Goal: Task Accomplishment & Management: Use online tool/utility

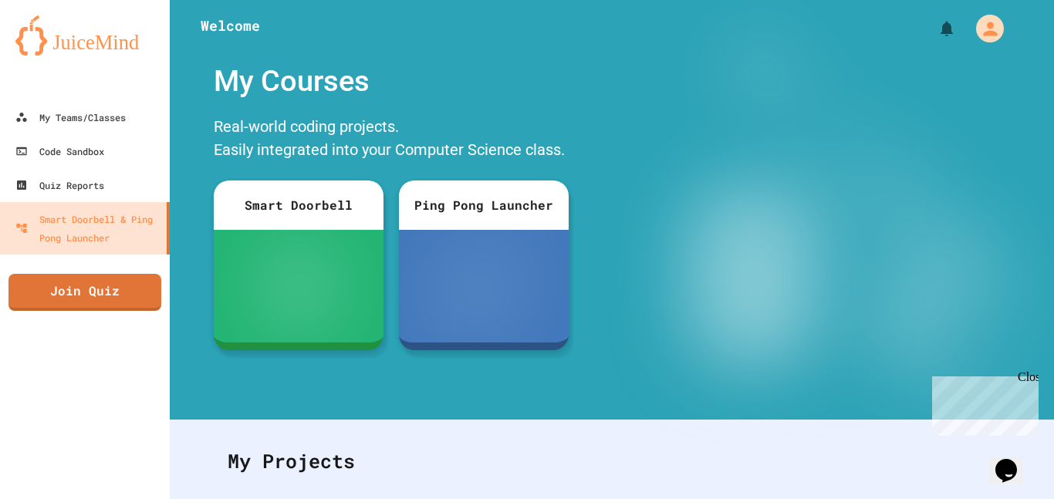
click at [116, 35] on img at bounding box center [84, 35] width 139 height 40
click at [109, 131] on link "My Teams/Classes" at bounding box center [85, 117] width 175 height 35
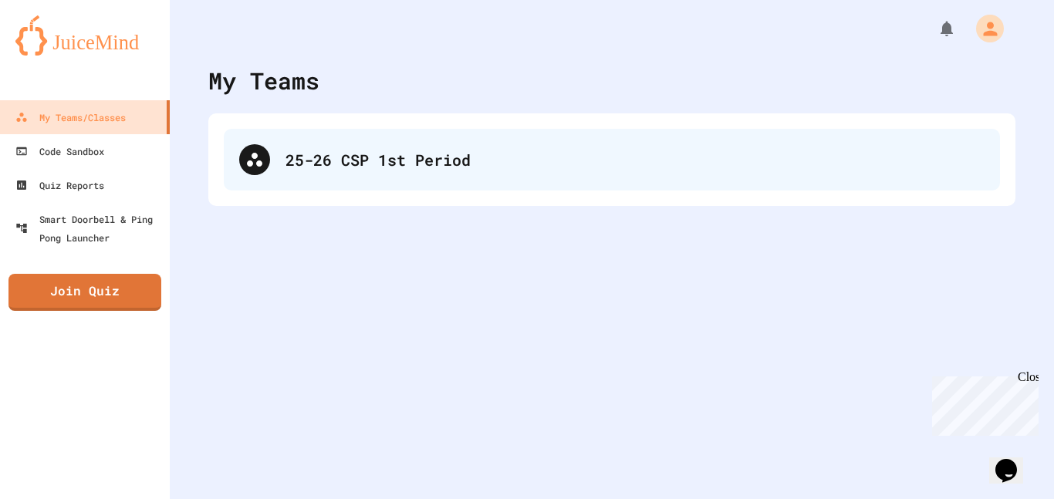
click at [615, 172] on div "25-26 CSP 1st Period" at bounding box center [612, 160] width 776 height 62
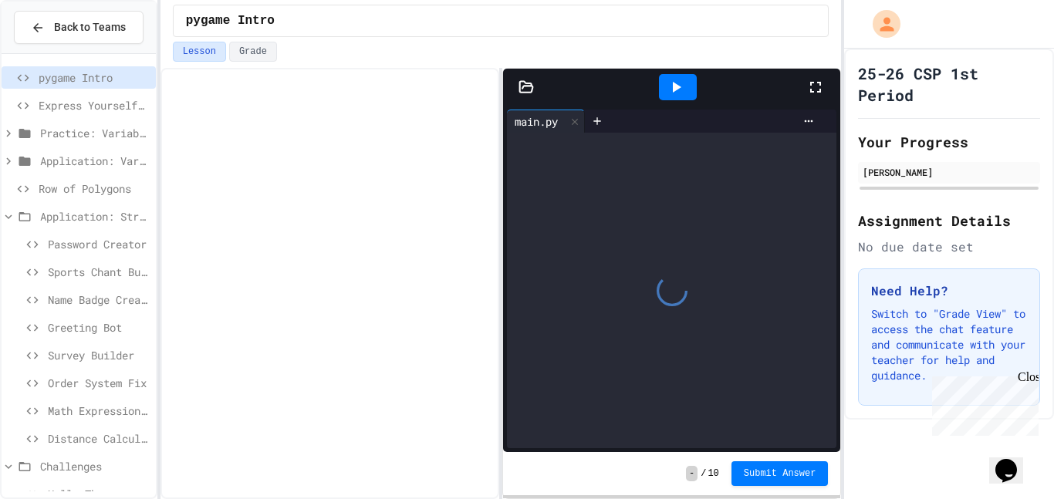
click at [83, 181] on span "Row of Polygons" at bounding box center [94, 189] width 111 height 16
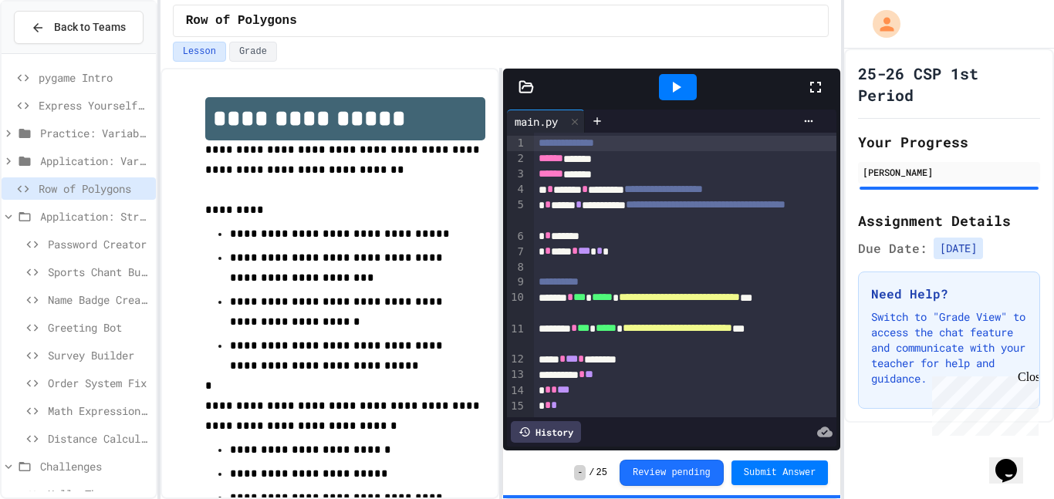
click at [83, 181] on span "Row of Polygons" at bounding box center [94, 189] width 111 height 16
click at [680, 96] on div at bounding box center [678, 87] width 38 height 26
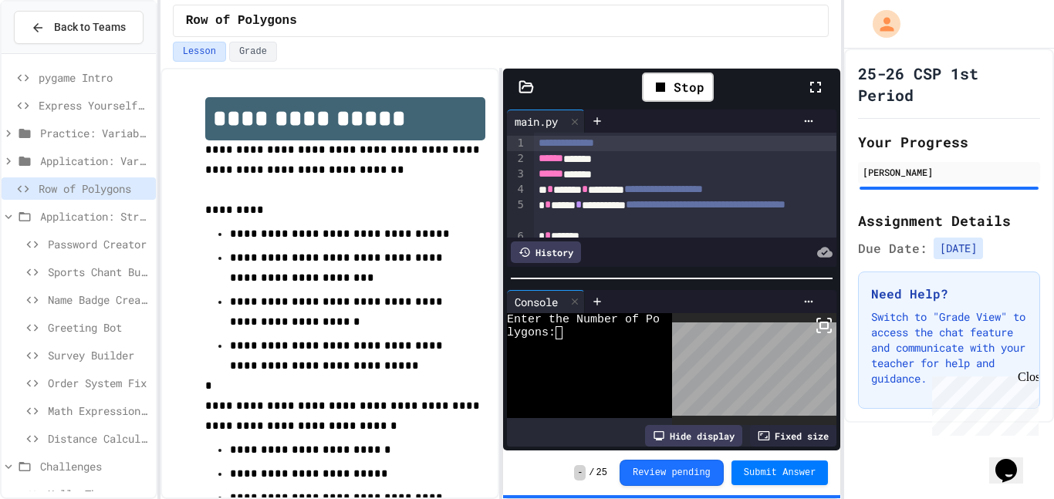
click at [799, 91] on div "Stop" at bounding box center [677, 87] width 257 height 45
click at [806, 89] on icon at bounding box center [815, 87] width 19 height 19
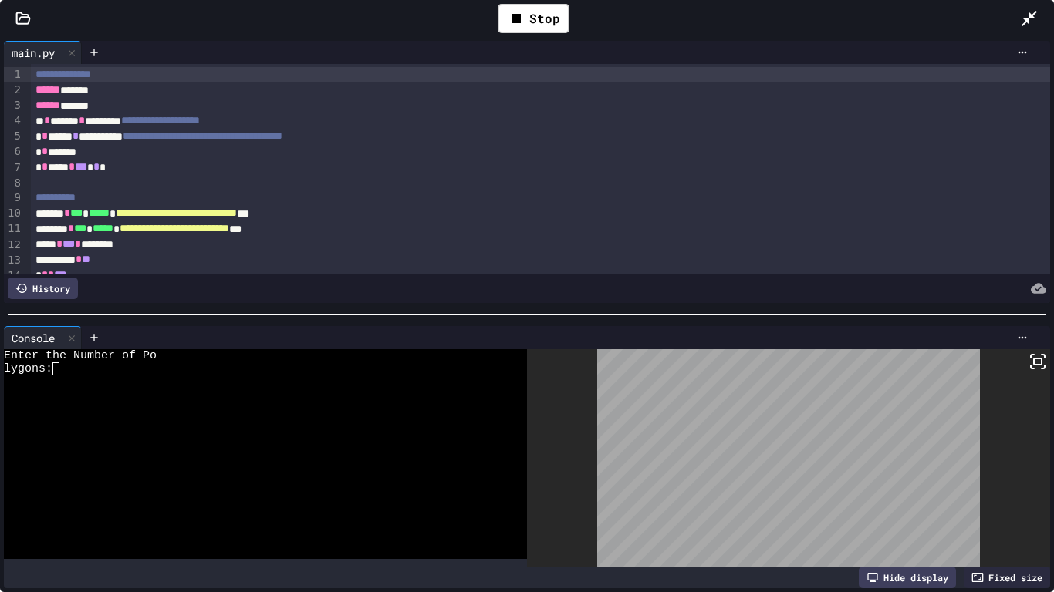
click at [293, 379] on div at bounding box center [257, 382] width 507 height 13
click at [1046, 366] on icon at bounding box center [1037, 362] width 19 height 19
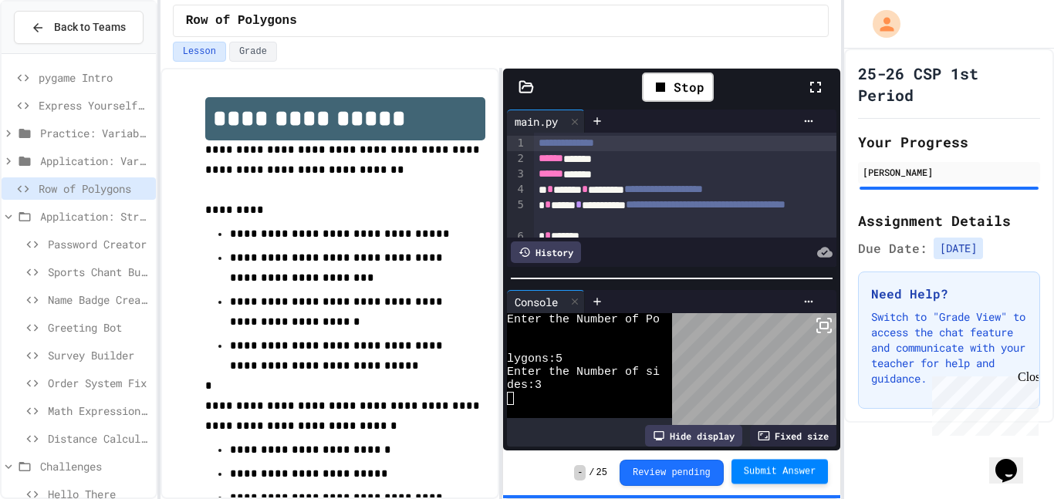
click at [804, 473] on span "Submit Answer" at bounding box center [780, 471] width 73 height 12
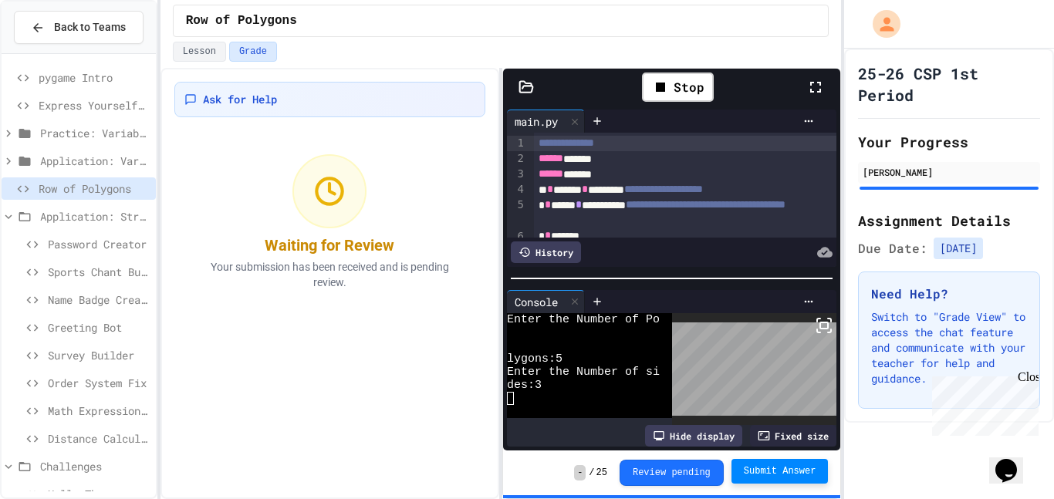
click at [71, 246] on span "Password Creator" at bounding box center [99, 244] width 102 height 16
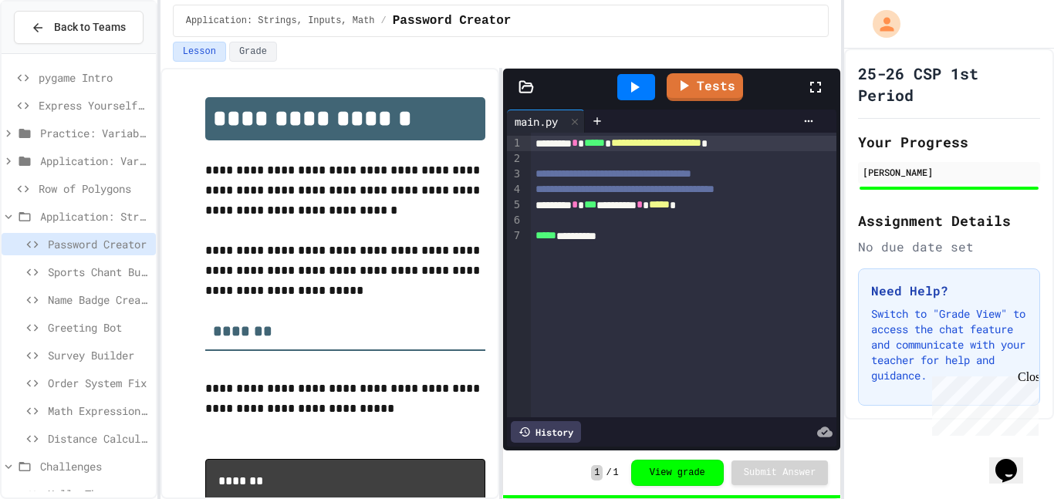
click at [97, 440] on span "Distance Calculator" at bounding box center [99, 438] width 102 height 16
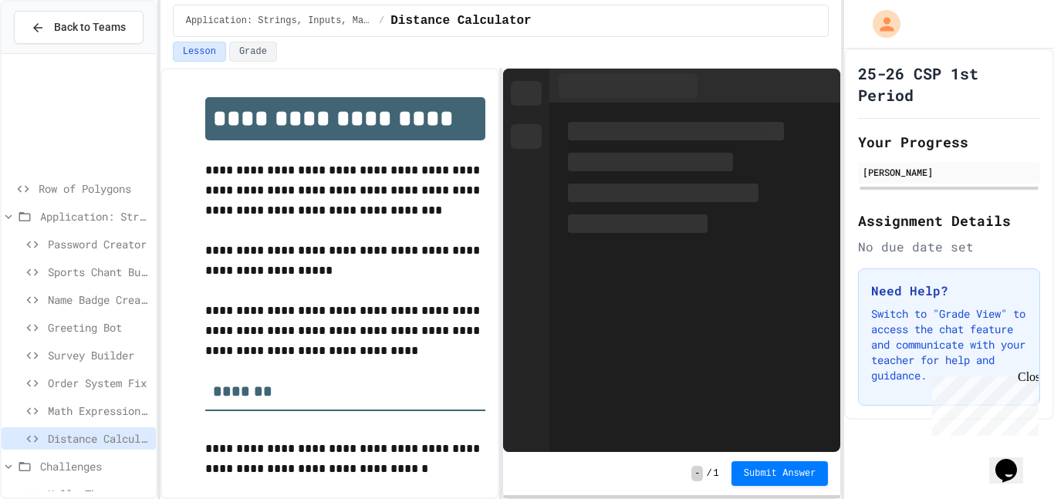
scroll to position [192, 0]
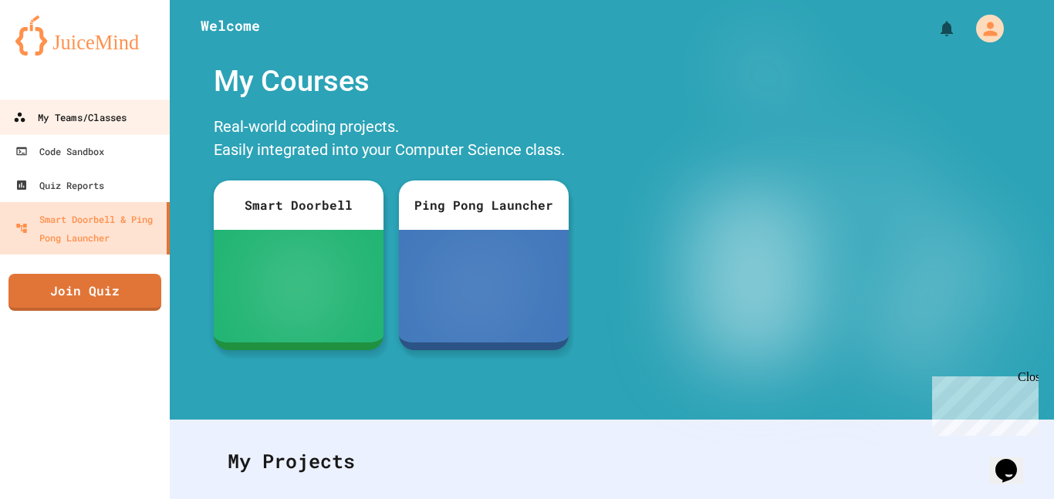
click at [50, 113] on div "My Teams/Classes" at bounding box center [69, 117] width 113 height 19
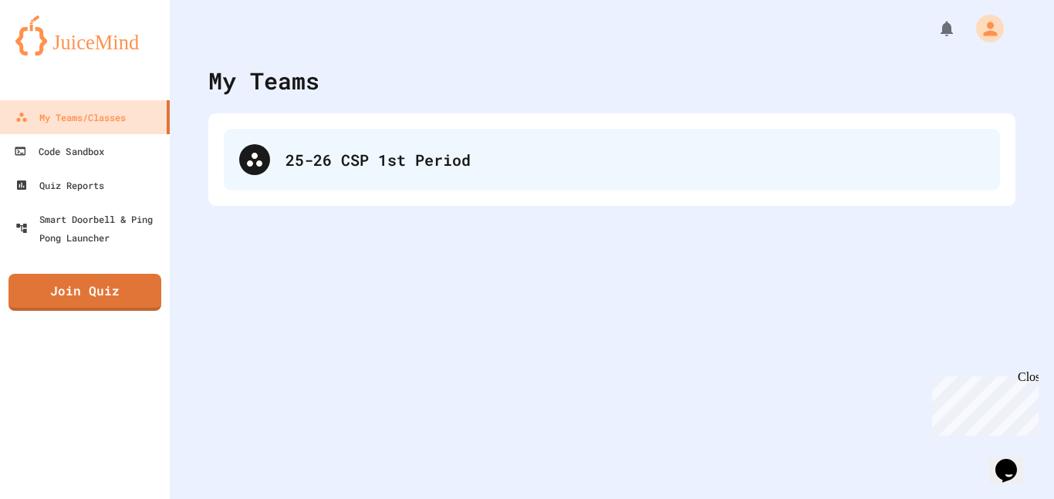
click at [229, 169] on div "25-26 CSP 1st Period" at bounding box center [612, 160] width 776 height 62
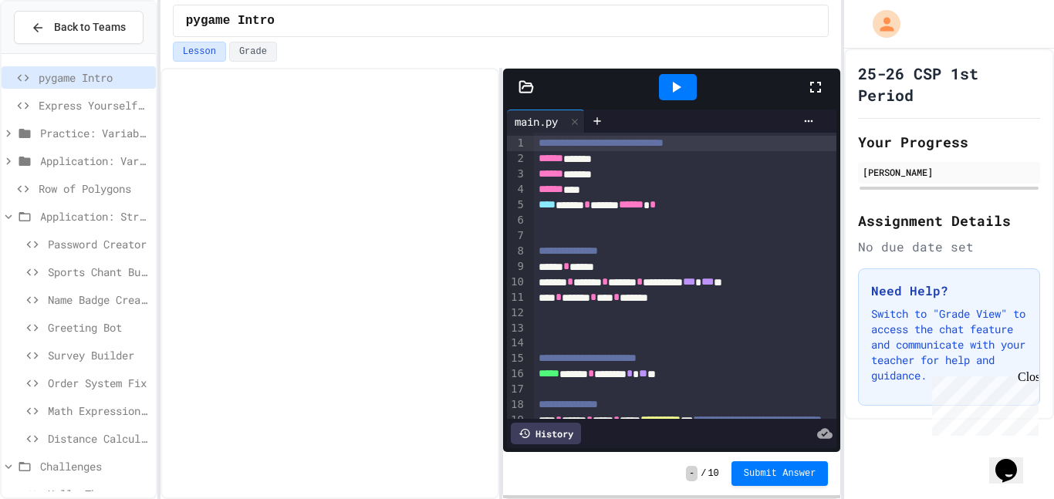
scroll to position [11, 0]
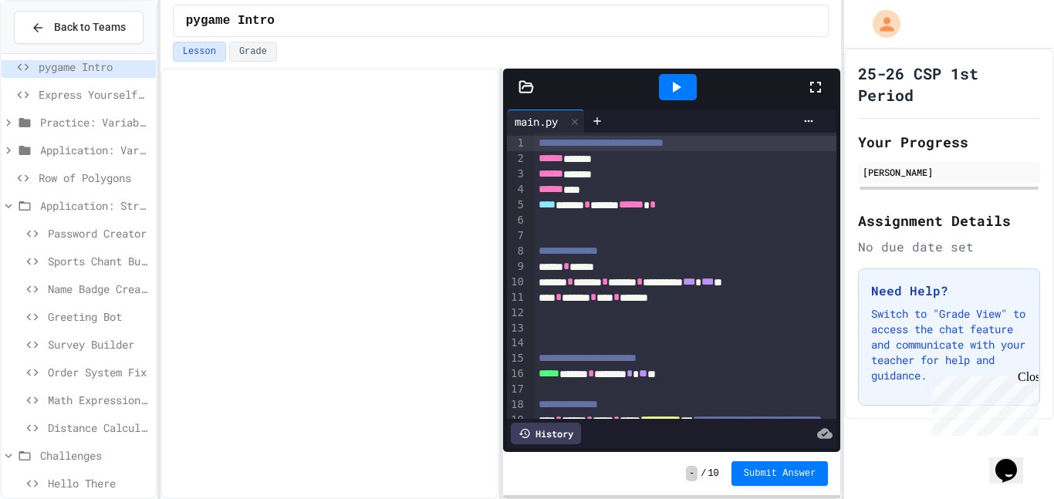
click at [106, 267] on span "Sports Chant Builder" at bounding box center [99, 261] width 102 height 16
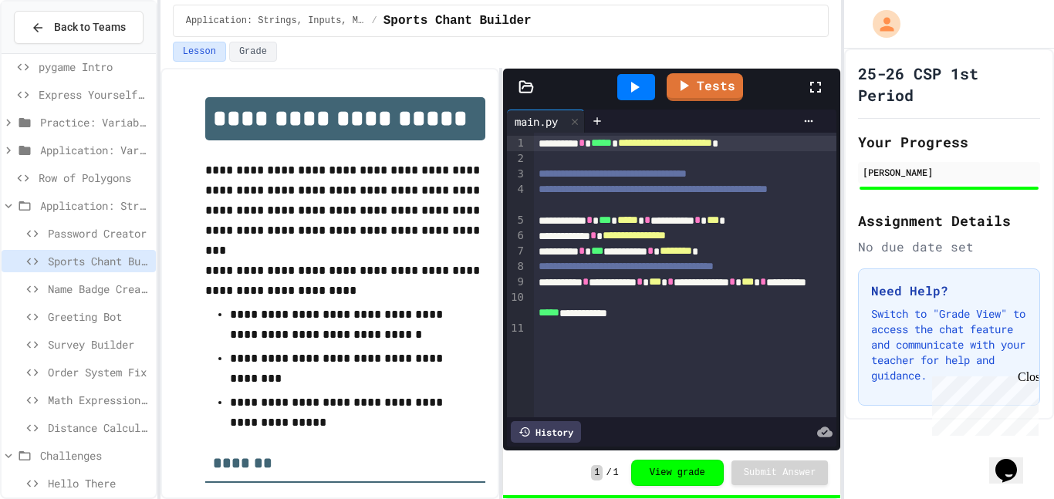
click at [643, 89] on icon at bounding box center [634, 87] width 19 height 19
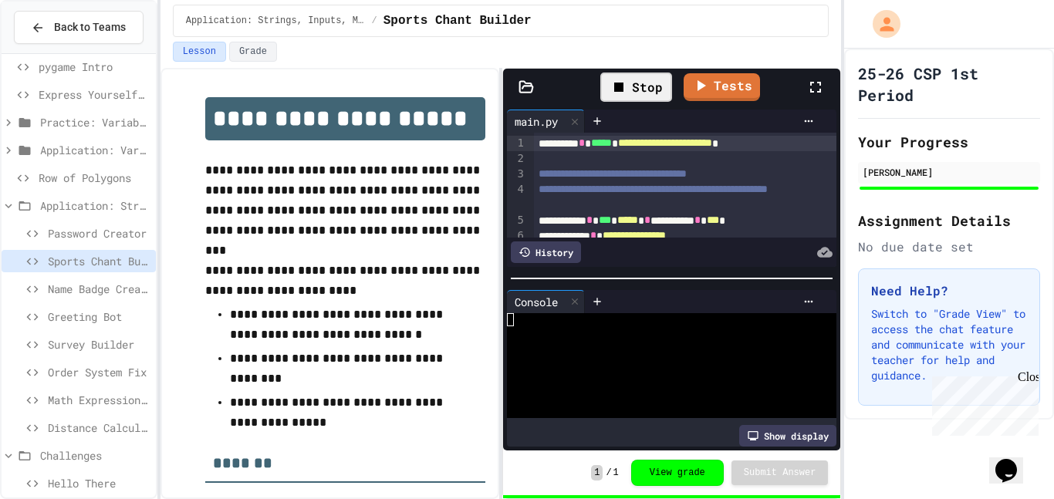
click at [818, 85] on icon at bounding box center [815, 87] width 19 height 19
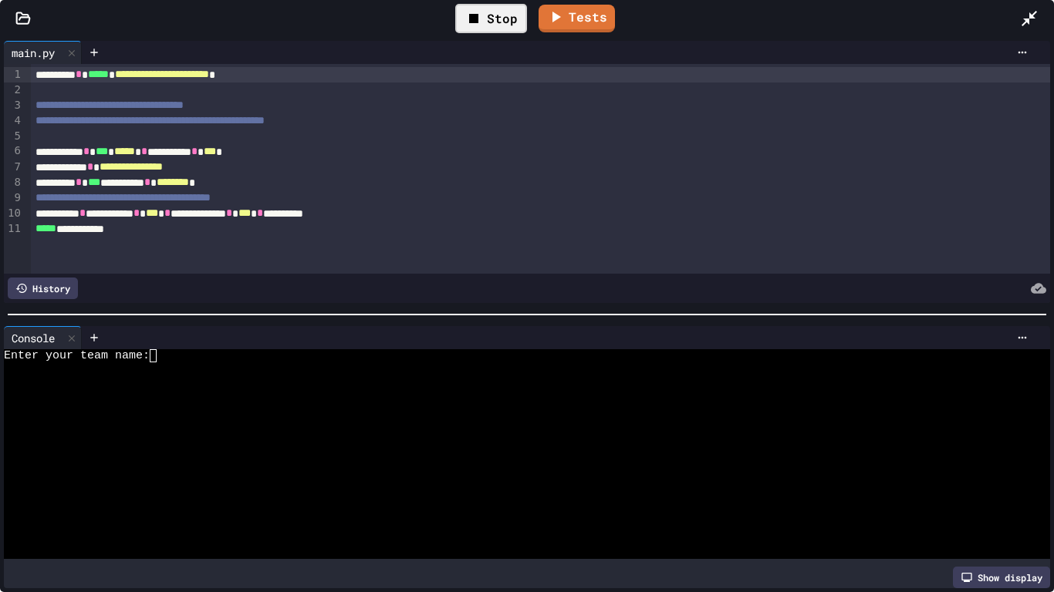
click at [457, 392] on div at bounding box center [521, 395] width 1034 height 13
type textarea "*"
